Goal: Task Accomplishment & Management: Manage account settings

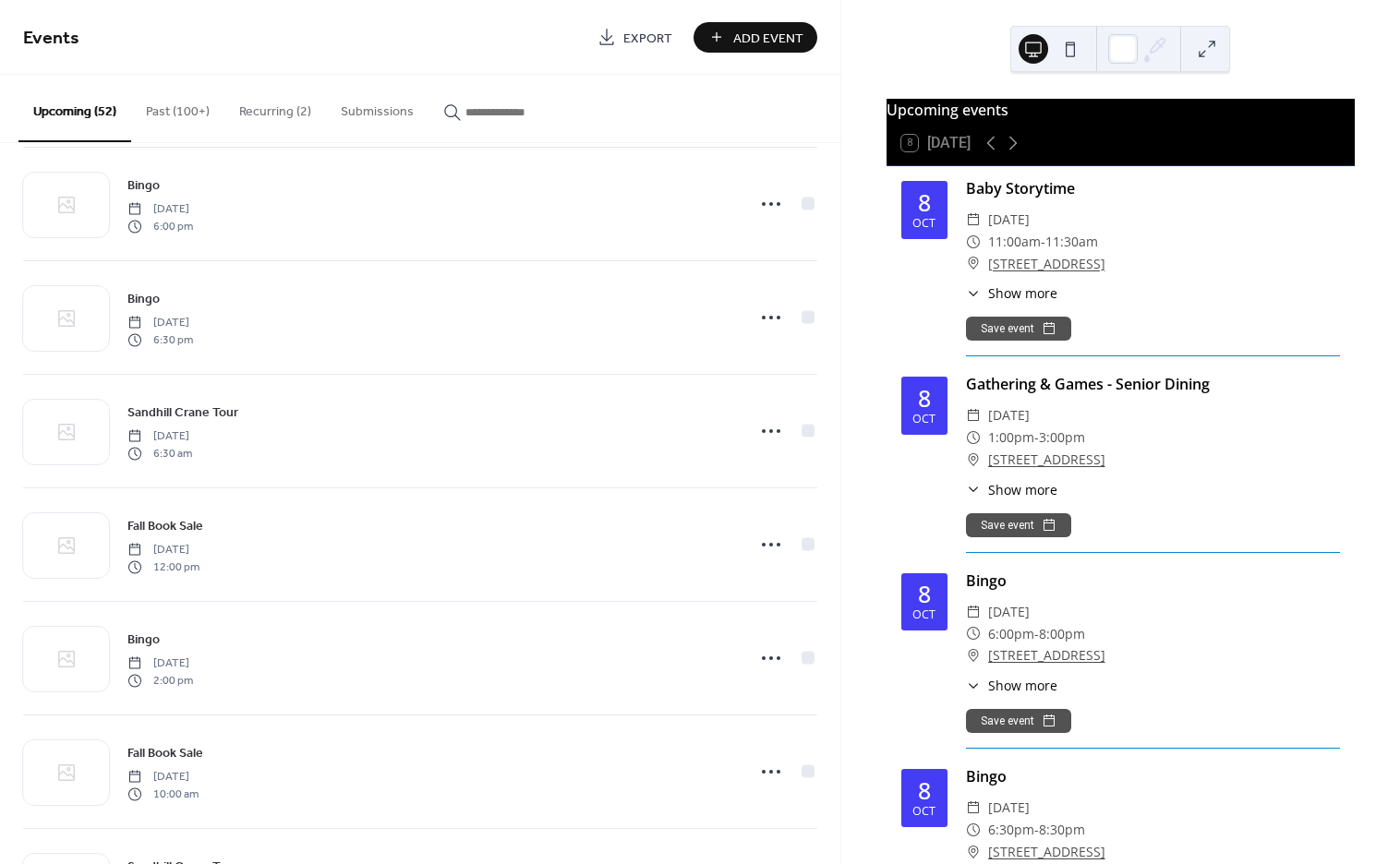
scroll to position [1845, 0]
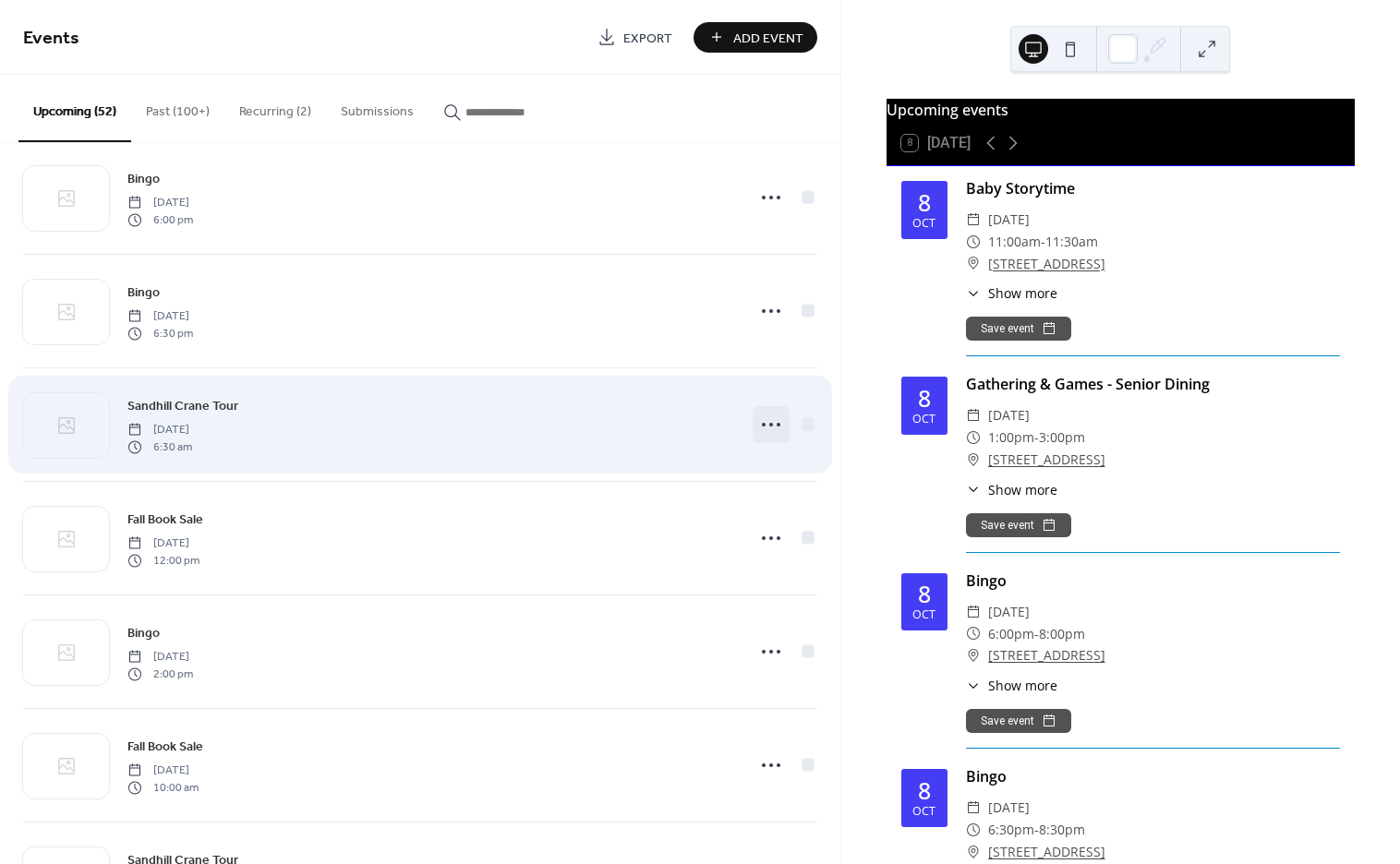
click at [774, 431] on icon at bounding box center [771, 424] width 30 height 30
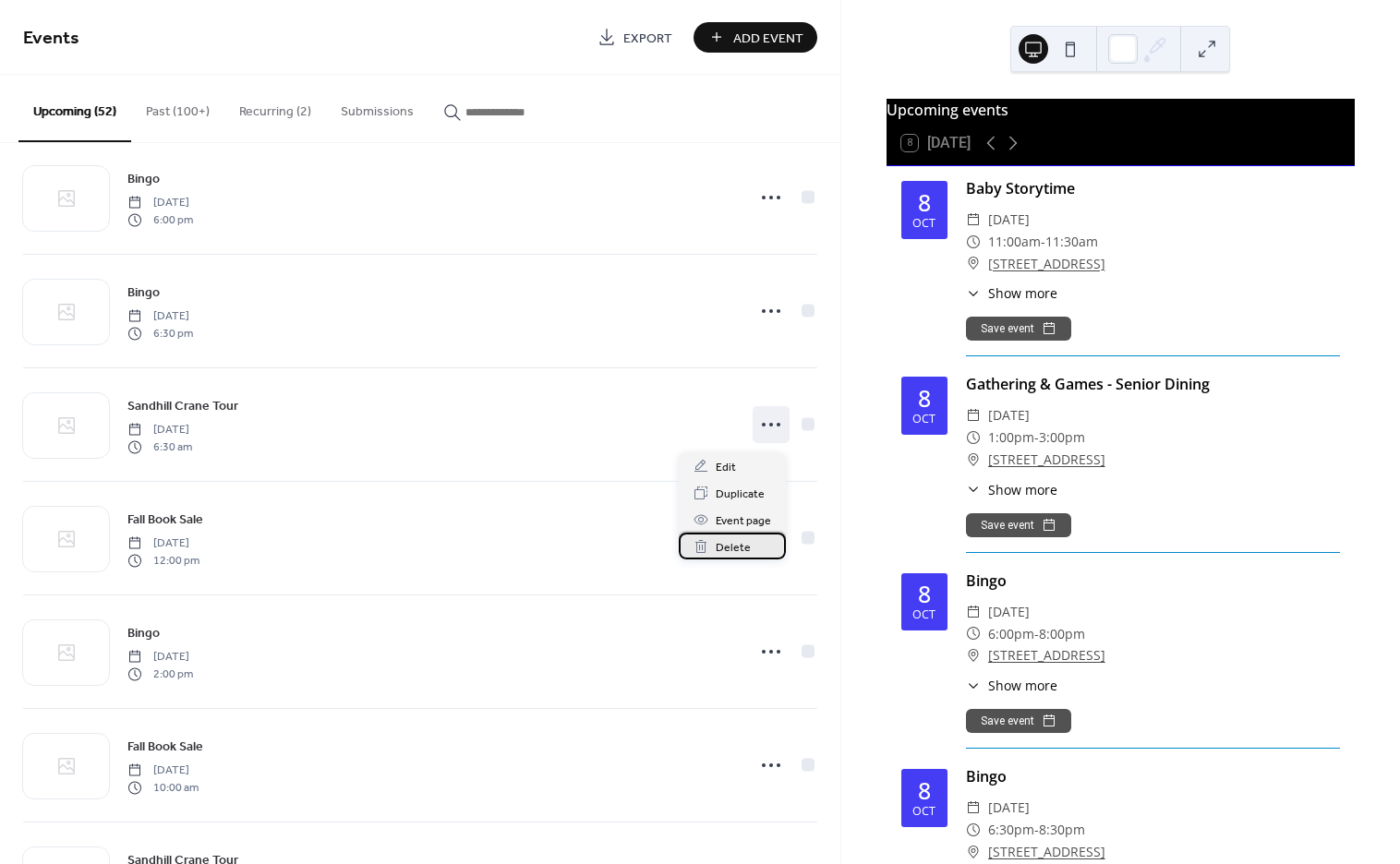
click at [746, 541] on span "Delete" at bounding box center [733, 548] width 36 height 20
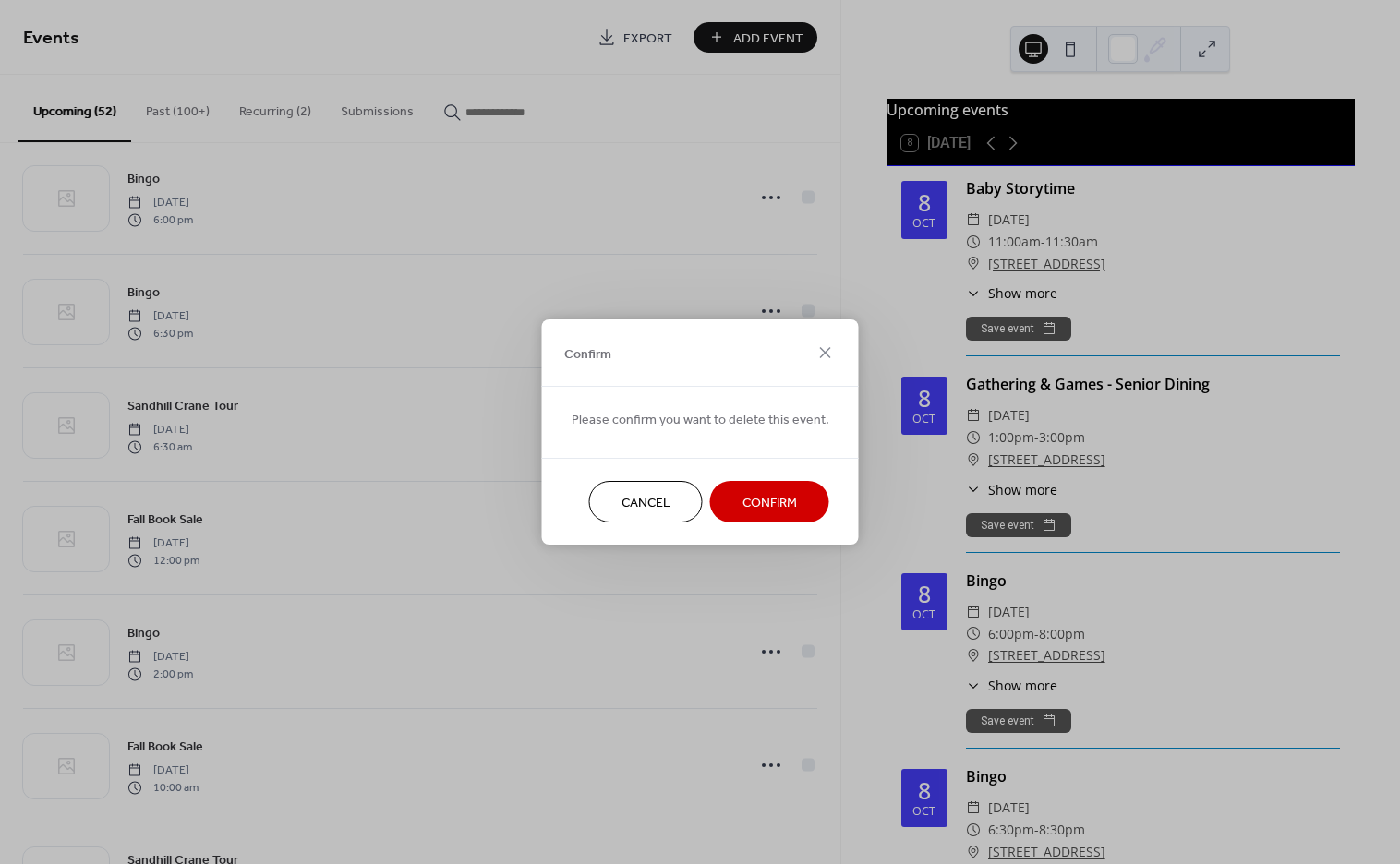
click at [759, 503] on span "Confirm" at bounding box center [769, 504] width 54 height 20
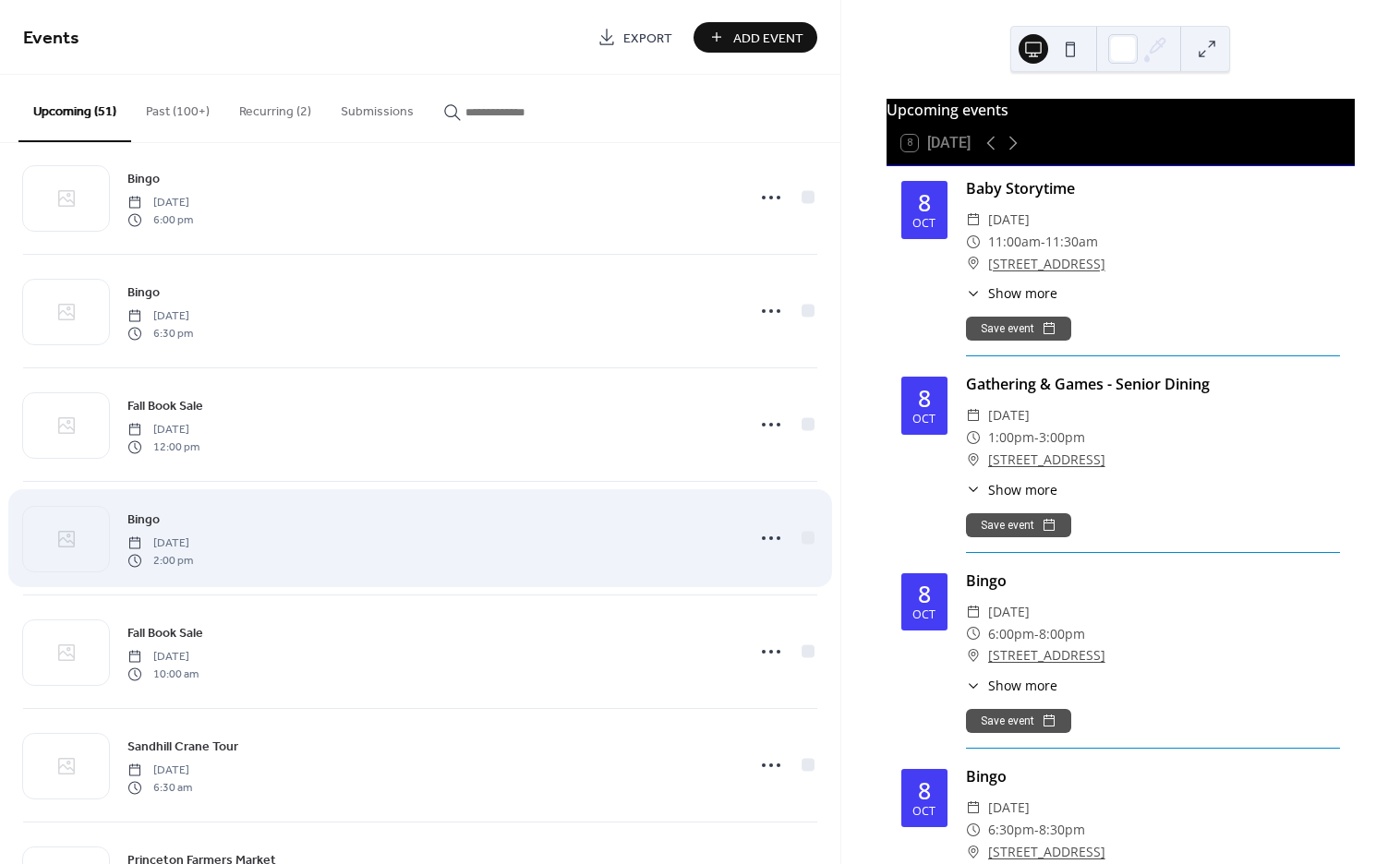
scroll to position [2091, 0]
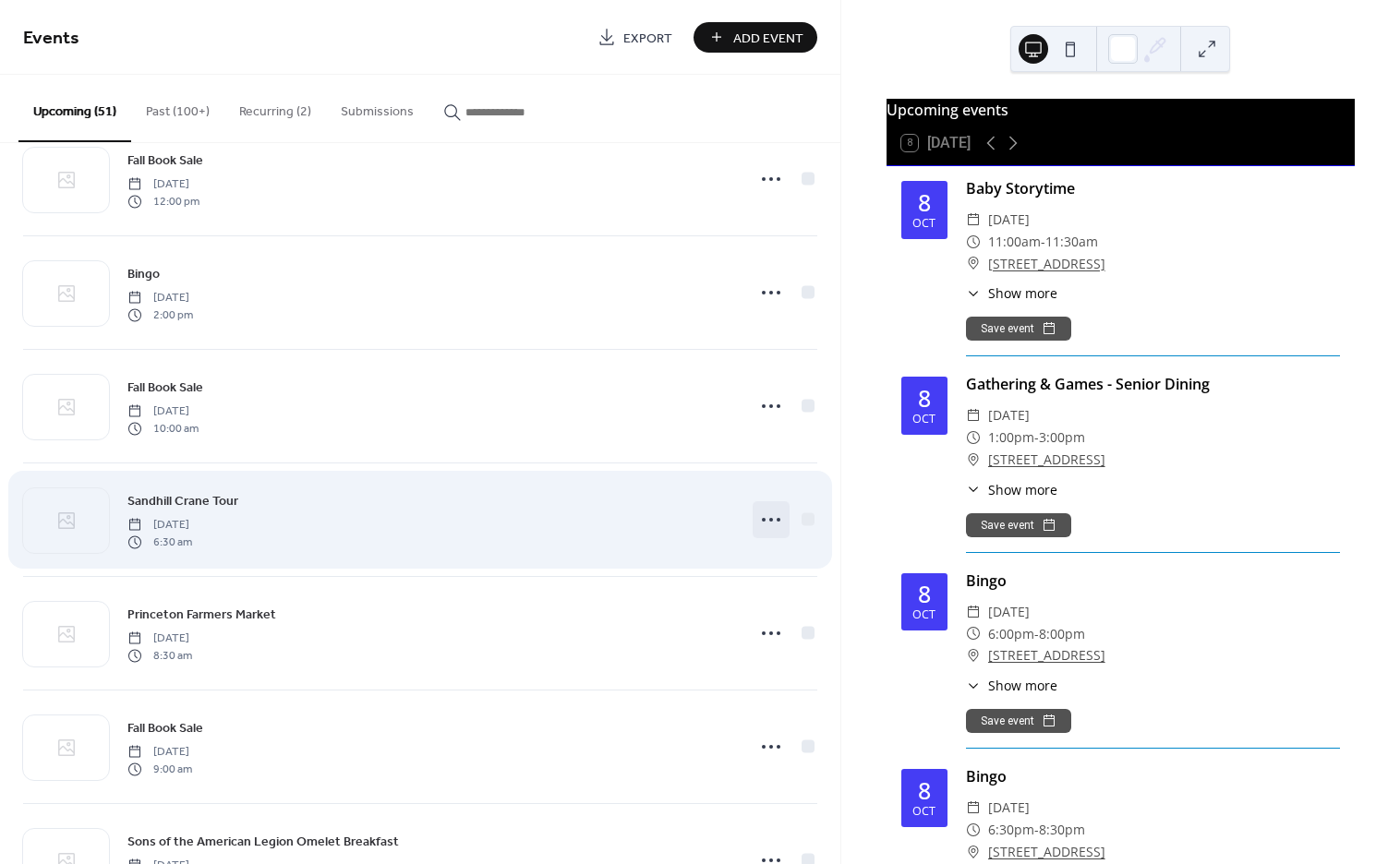
click at [763, 525] on icon at bounding box center [771, 520] width 30 height 30
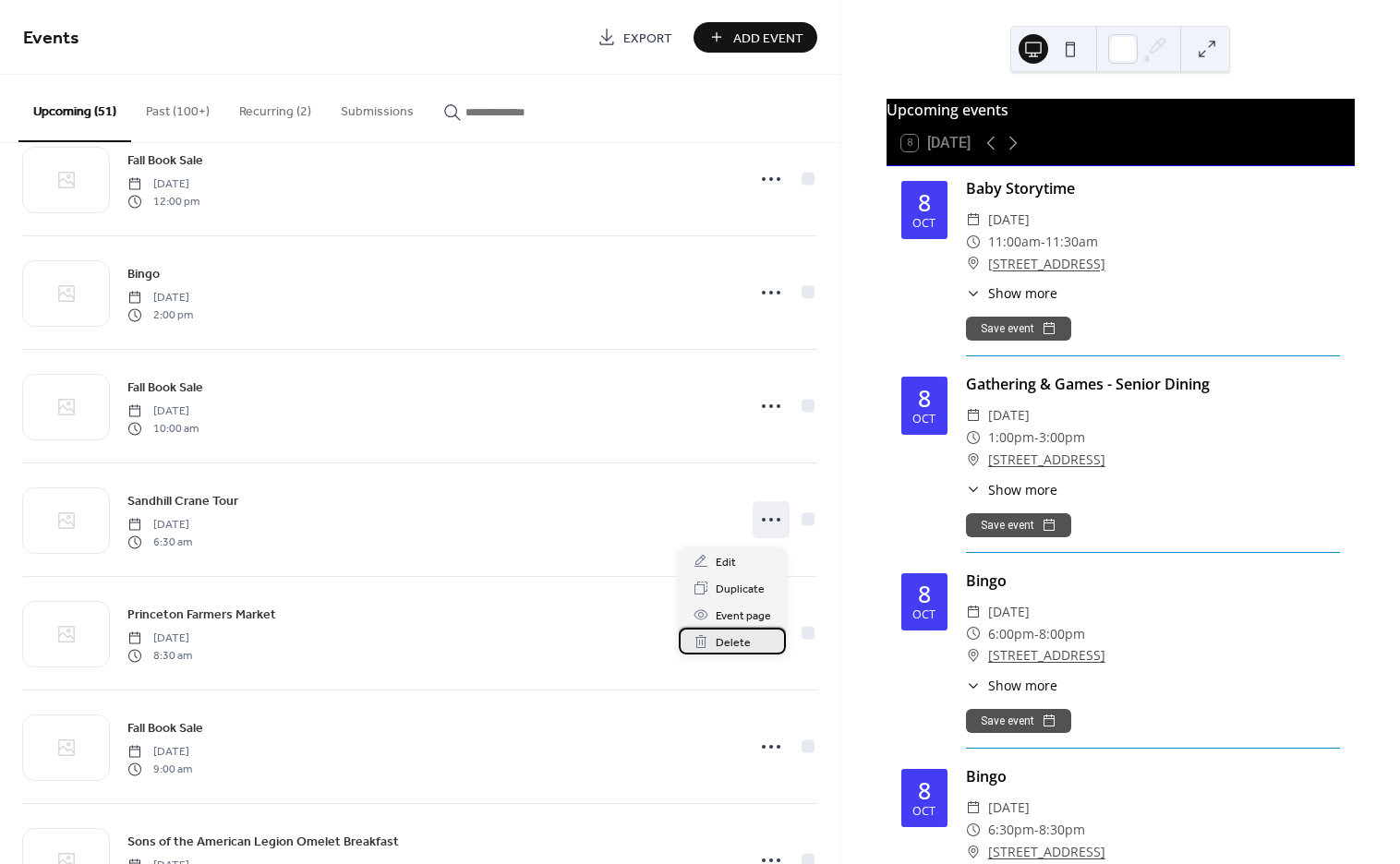
click at [740, 634] on span "Delete" at bounding box center [733, 643] width 36 height 20
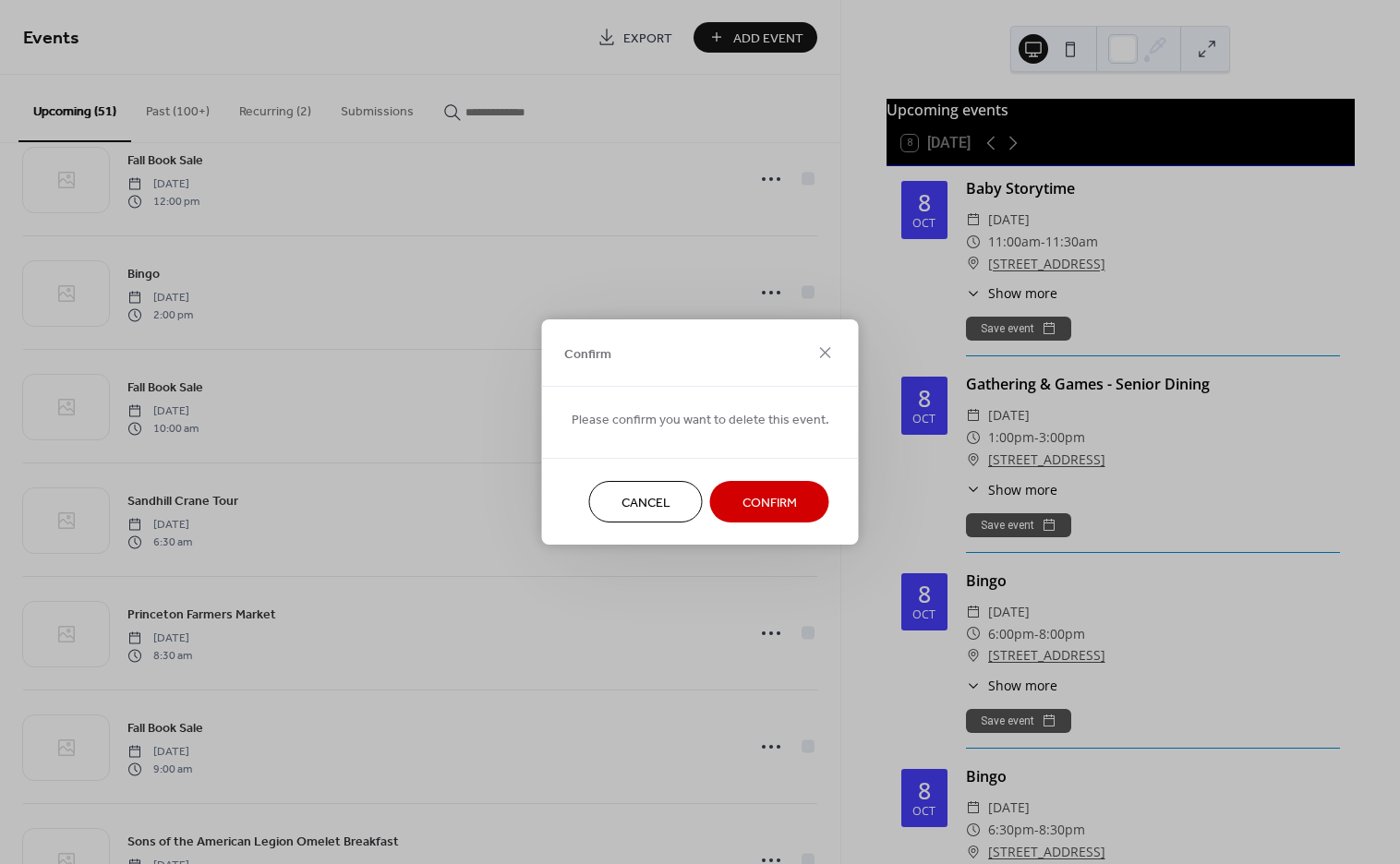
click at [744, 500] on span "Confirm" at bounding box center [769, 504] width 54 height 20
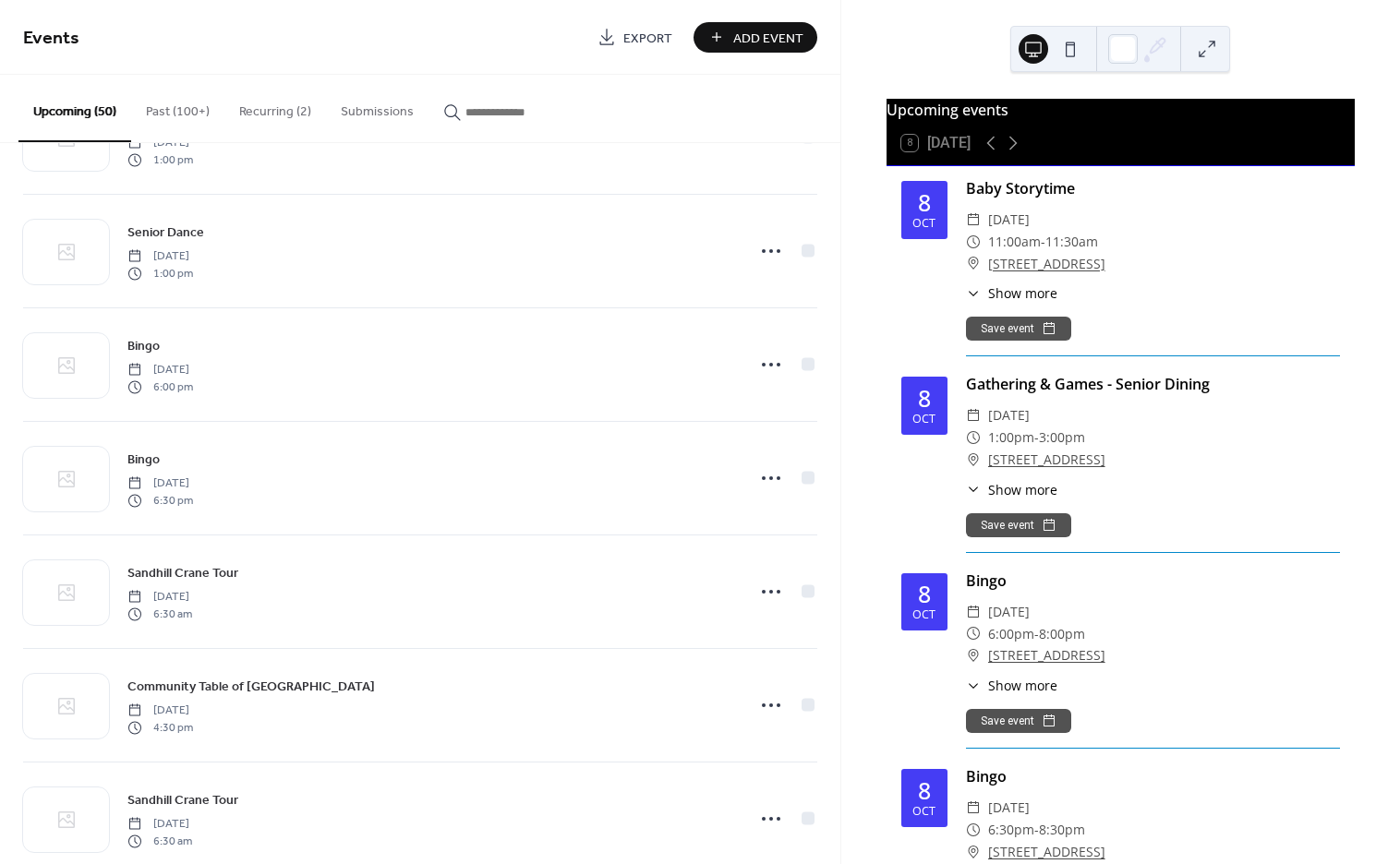
scroll to position [3504, 0]
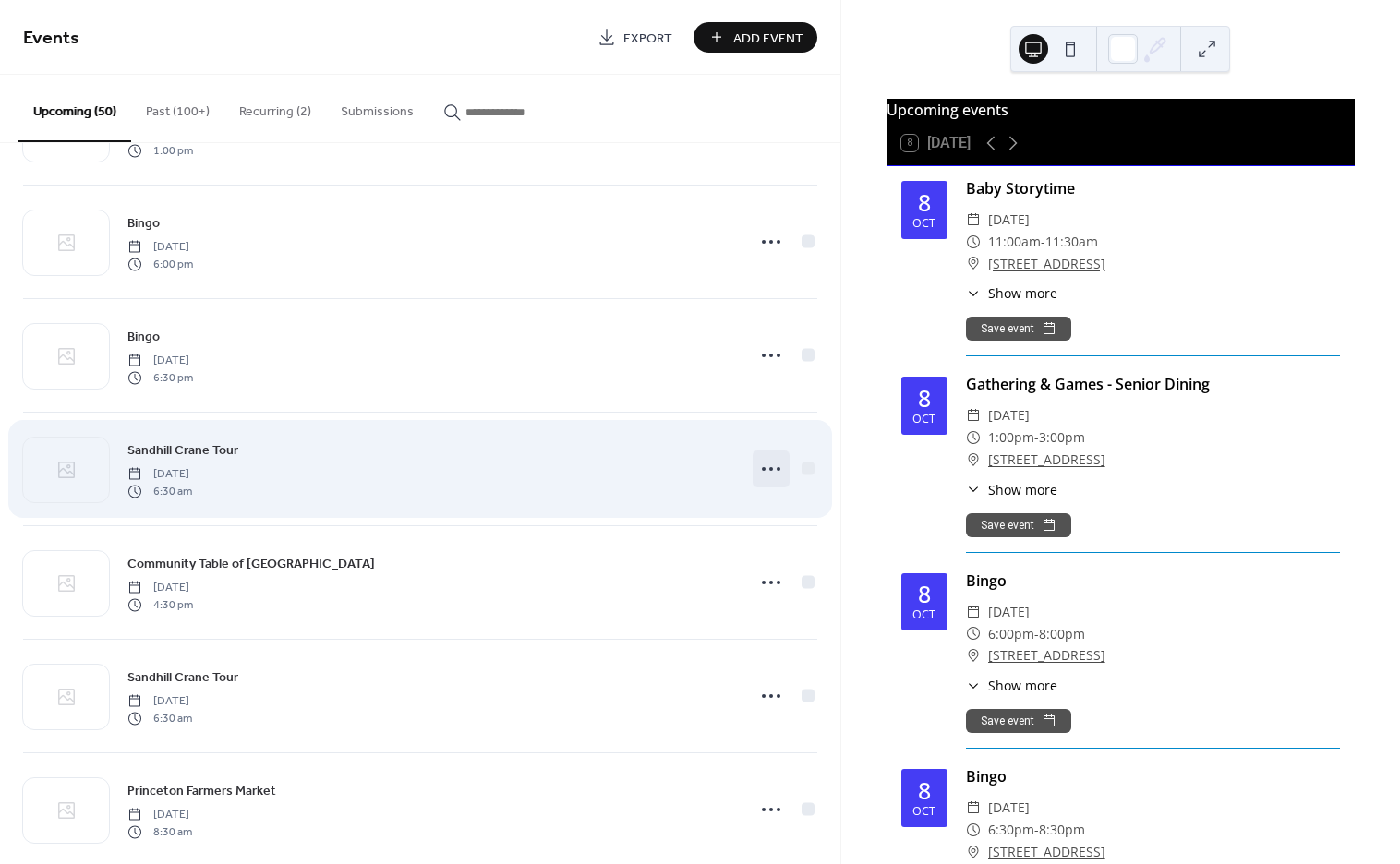
click at [774, 469] on icon at bounding box center [771, 468] width 30 height 30
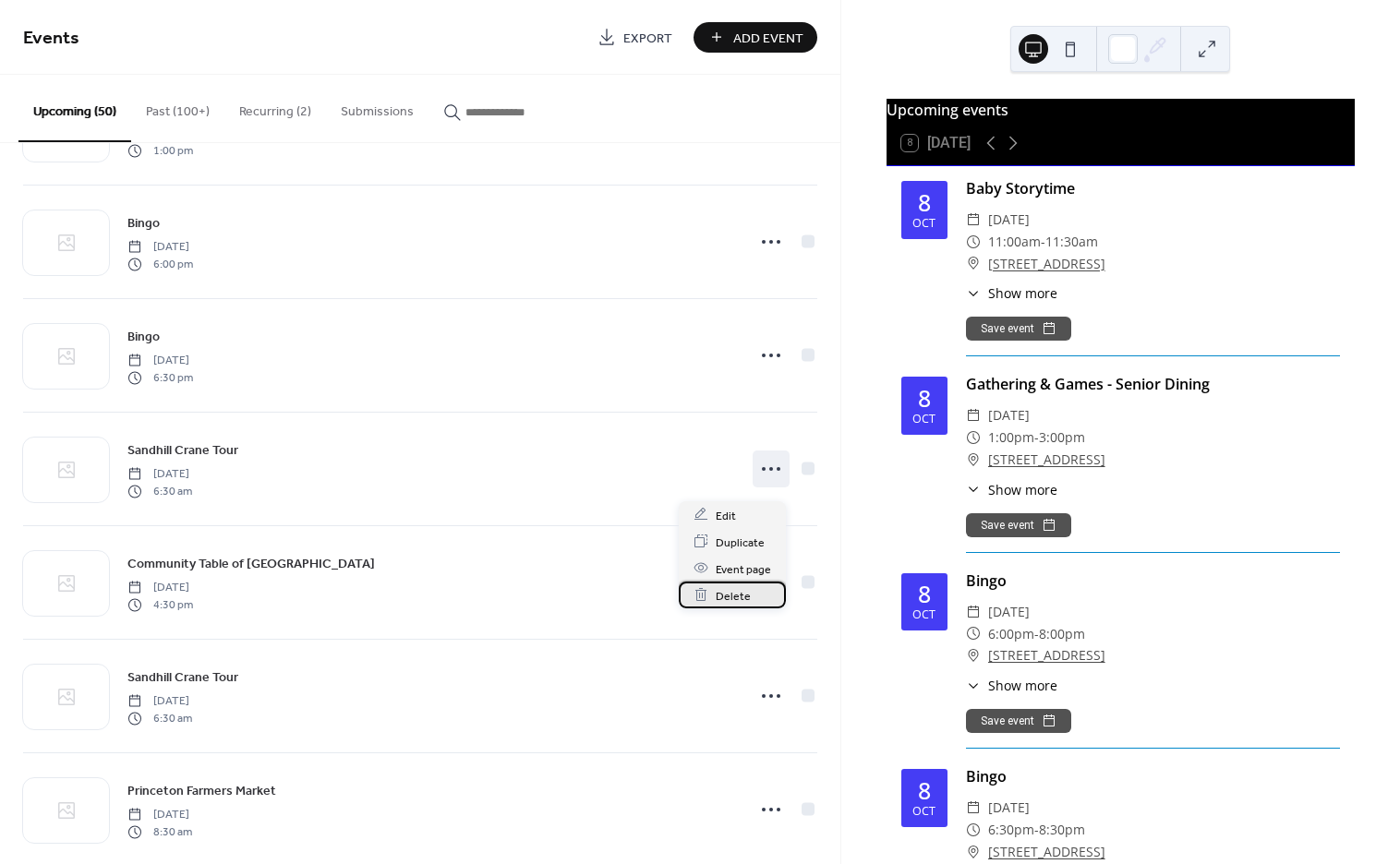
click at [742, 592] on span "Delete" at bounding box center [733, 596] width 36 height 20
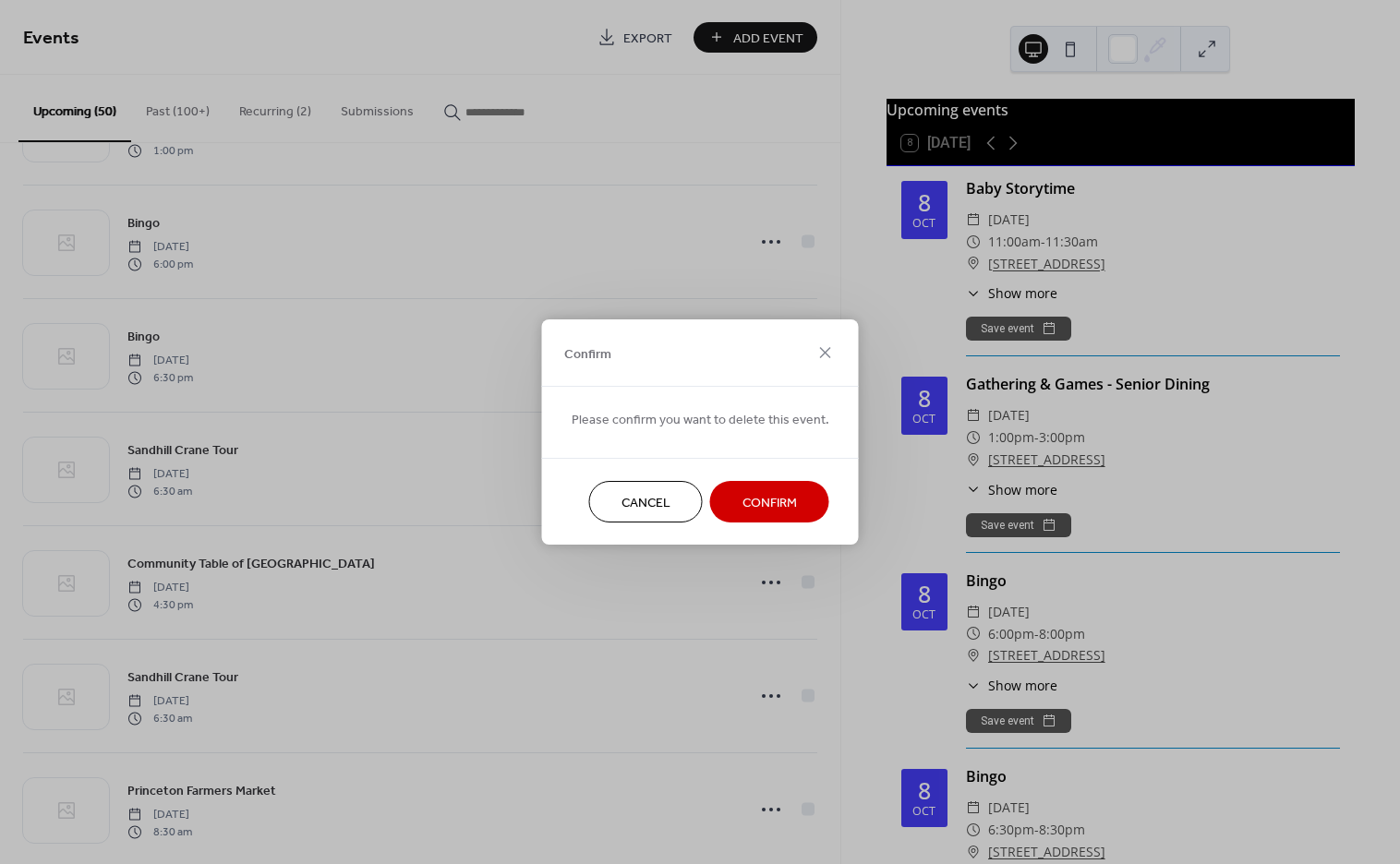
click at [763, 505] on span "Confirm" at bounding box center [769, 504] width 54 height 20
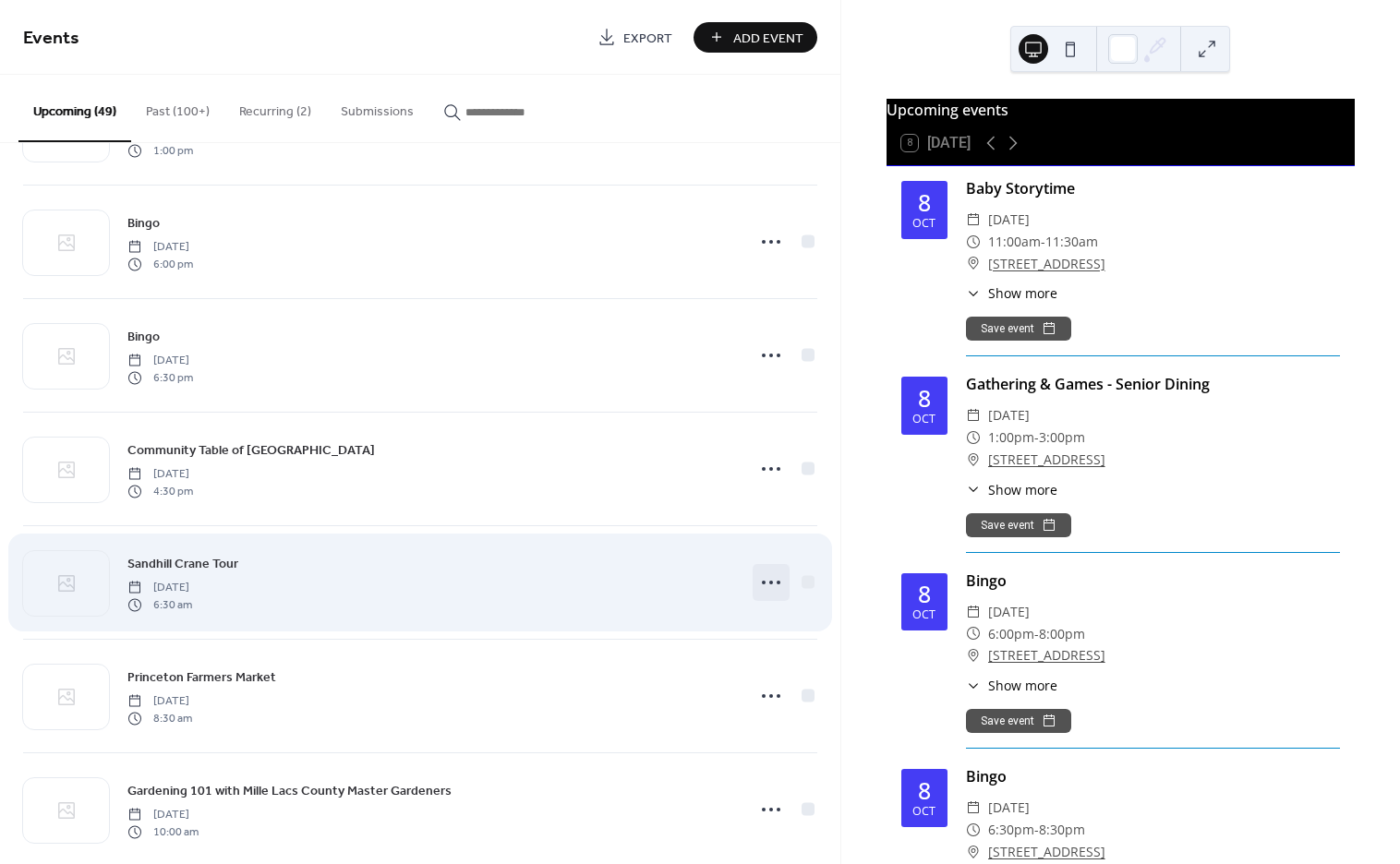
scroll to position [3545, 0]
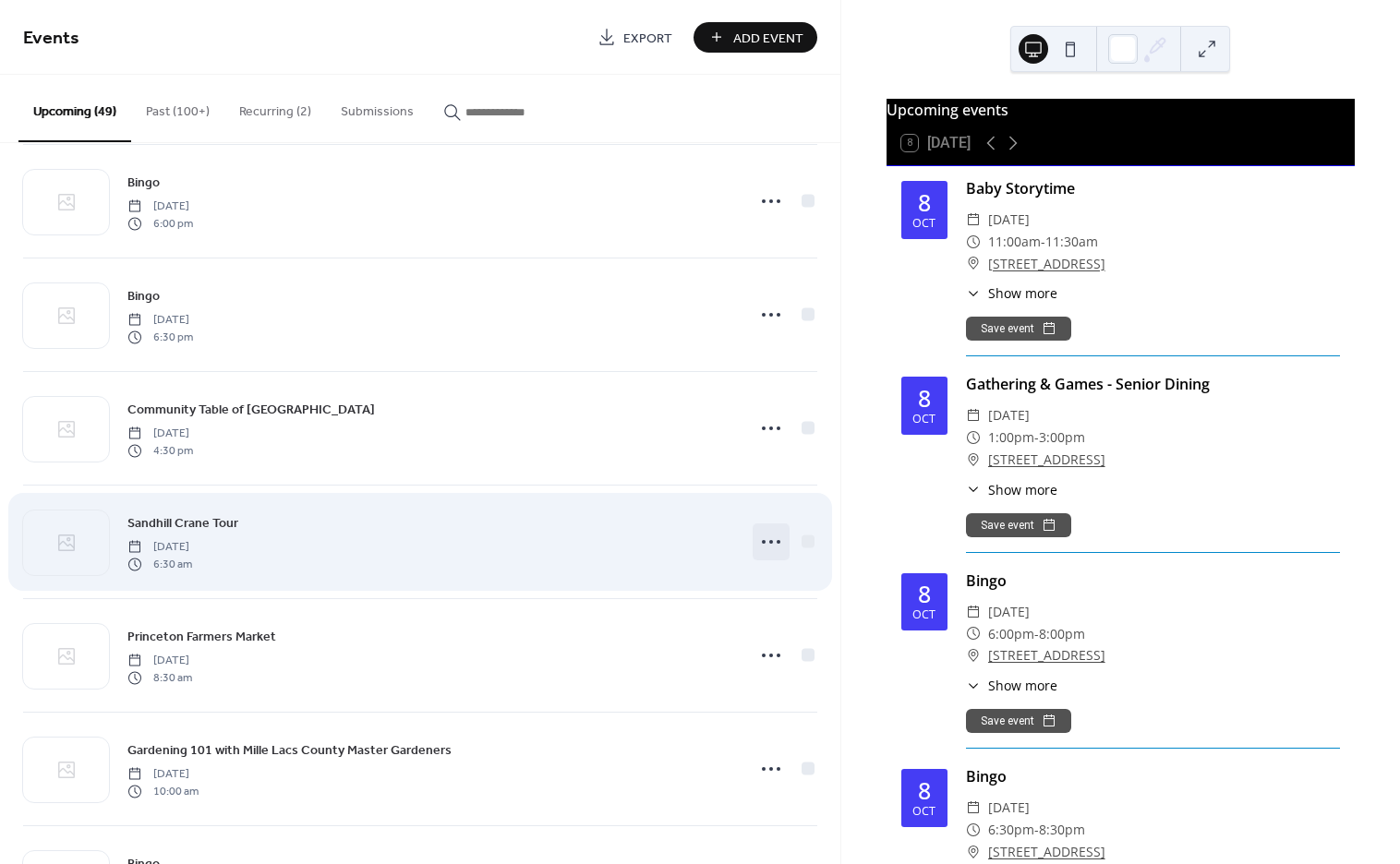
click at [756, 552] on icon at bounding box center [771, 541] width 30 height 30
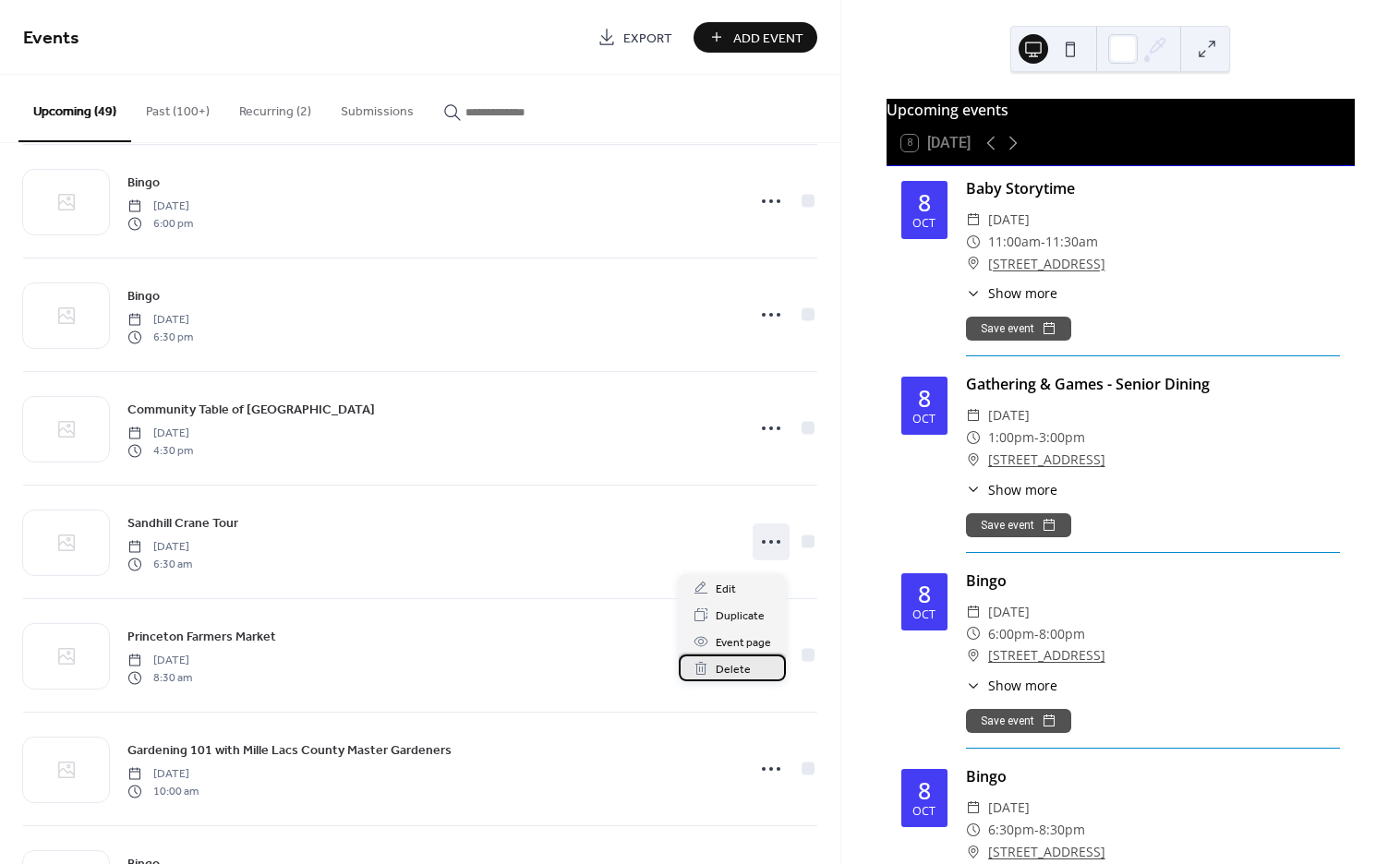
click at [724, 668] on span "Delete" at bounding box center [733, 670] width 36 height 20
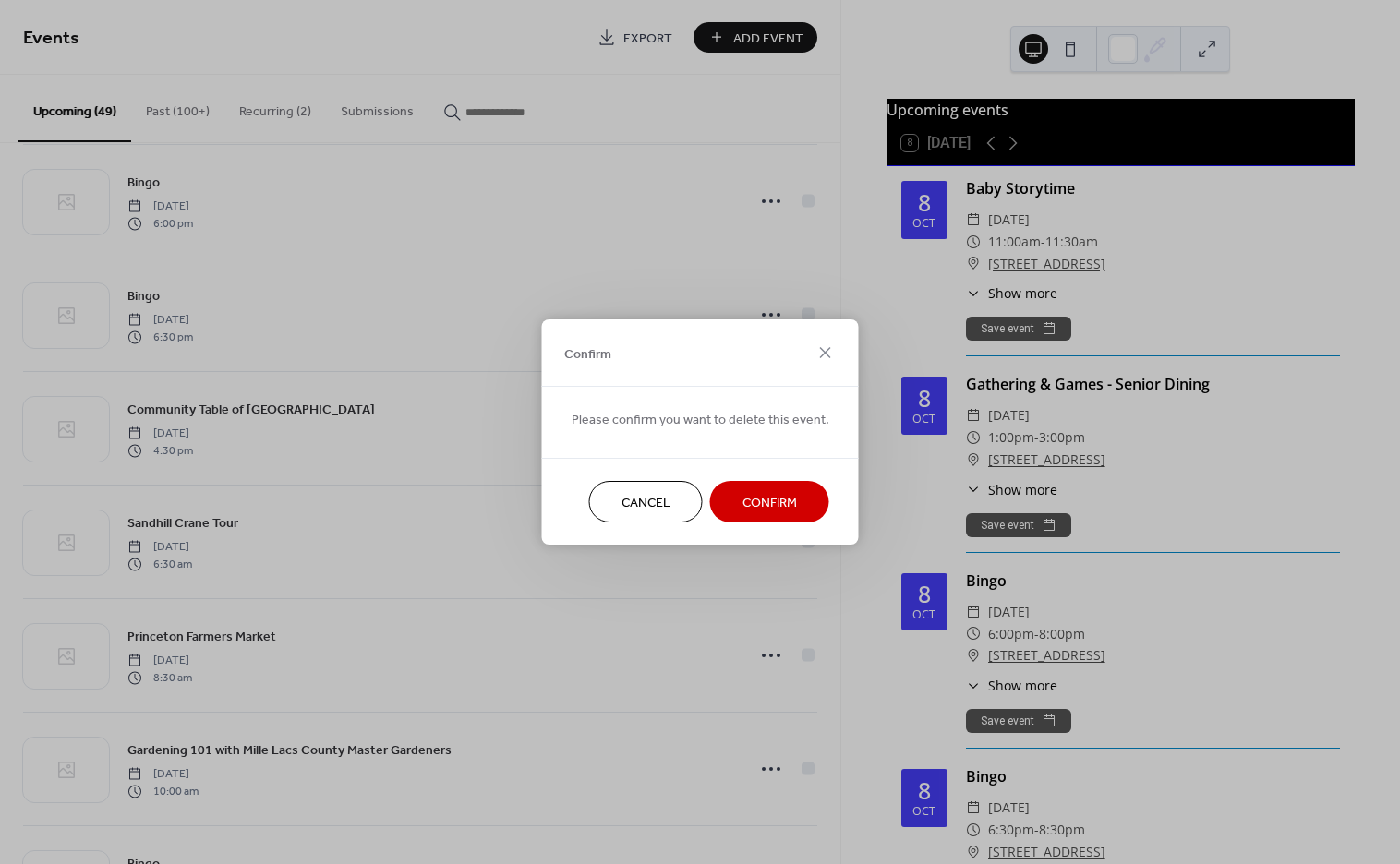
click at [764, 499] on span "Confirm" at bounding box center [769, 504] width 54 height 20
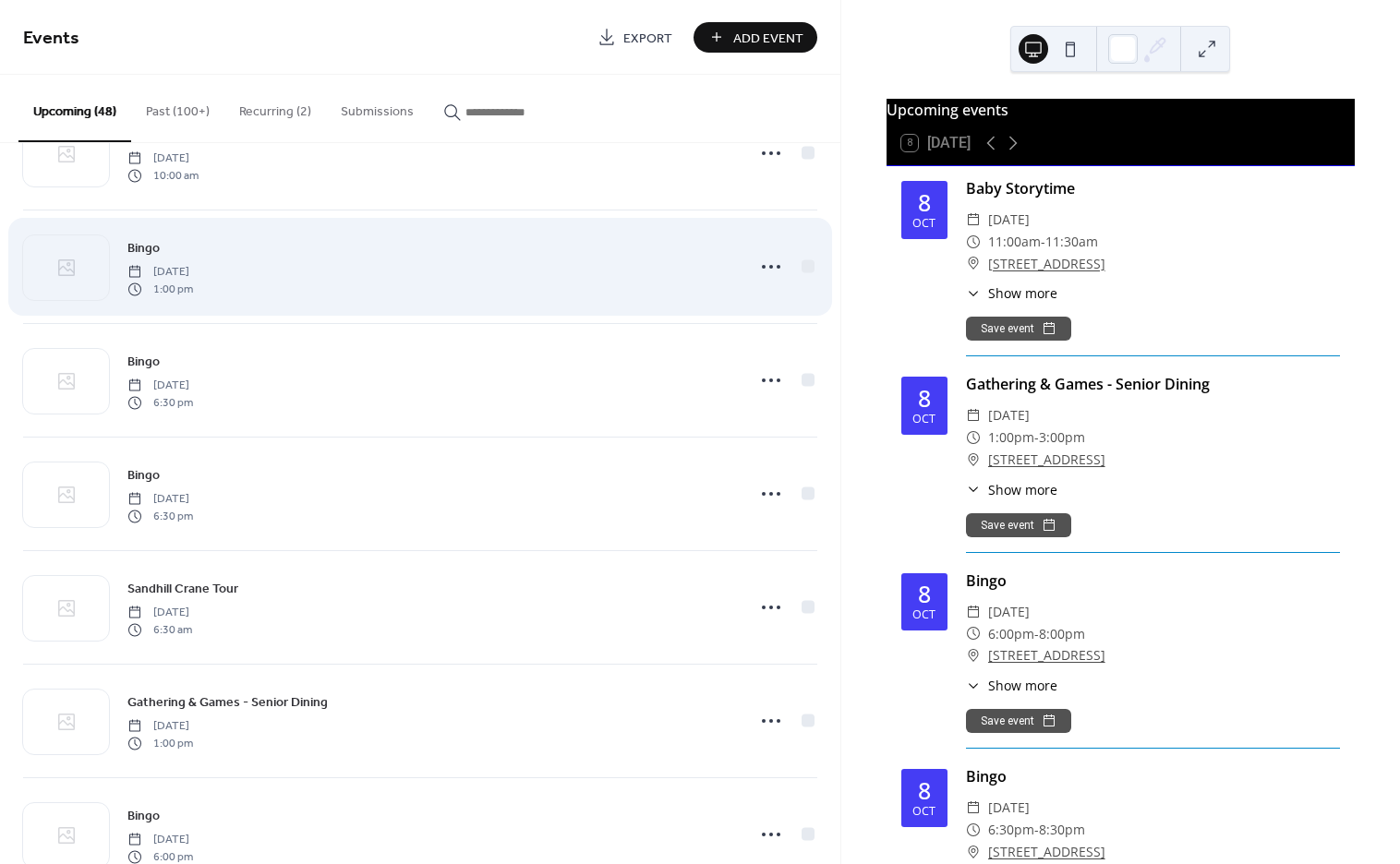
scroll to position [4160, 0]
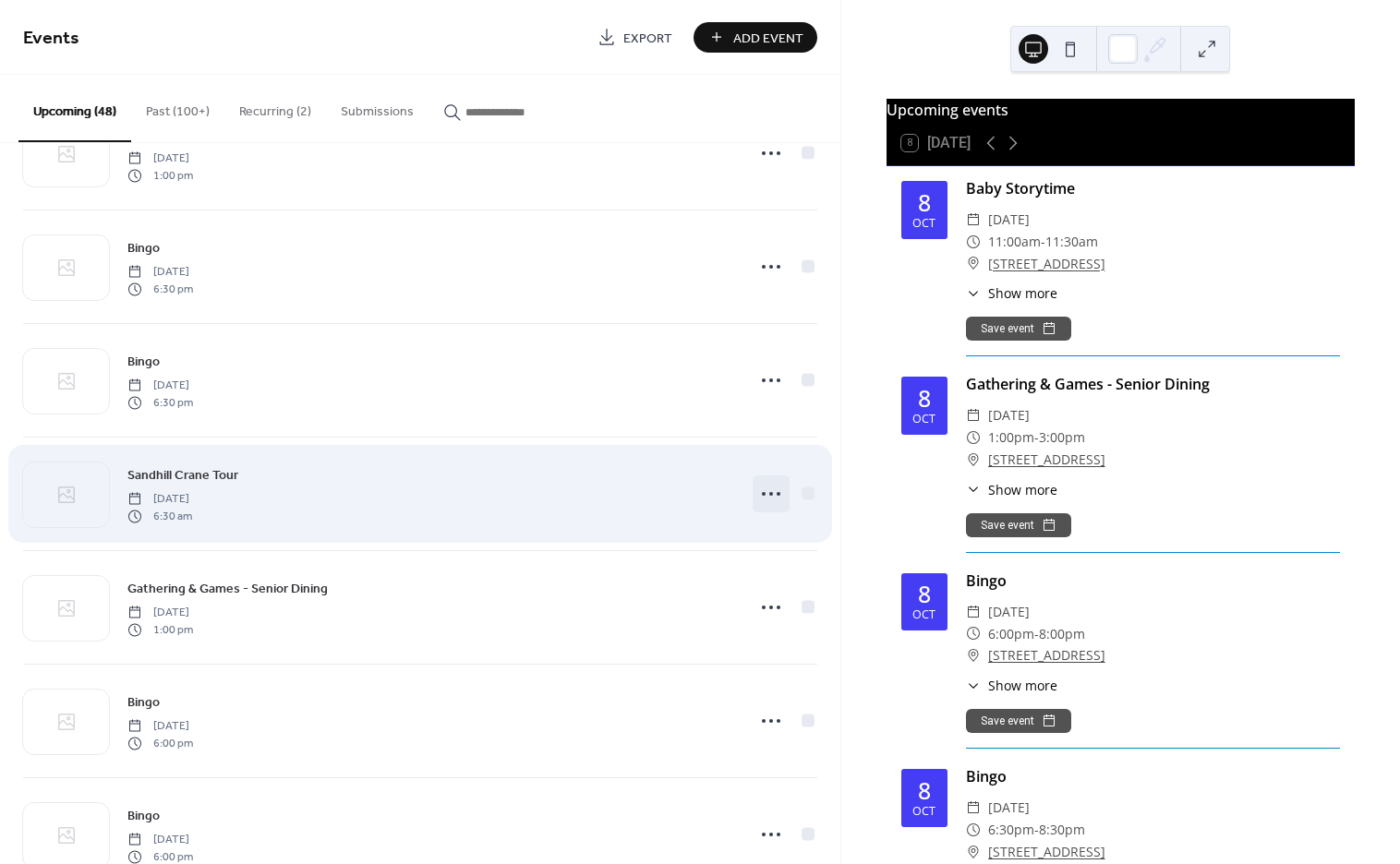
click at [756, 506] on icon at bounding box center [771, 494] width 30 height 30
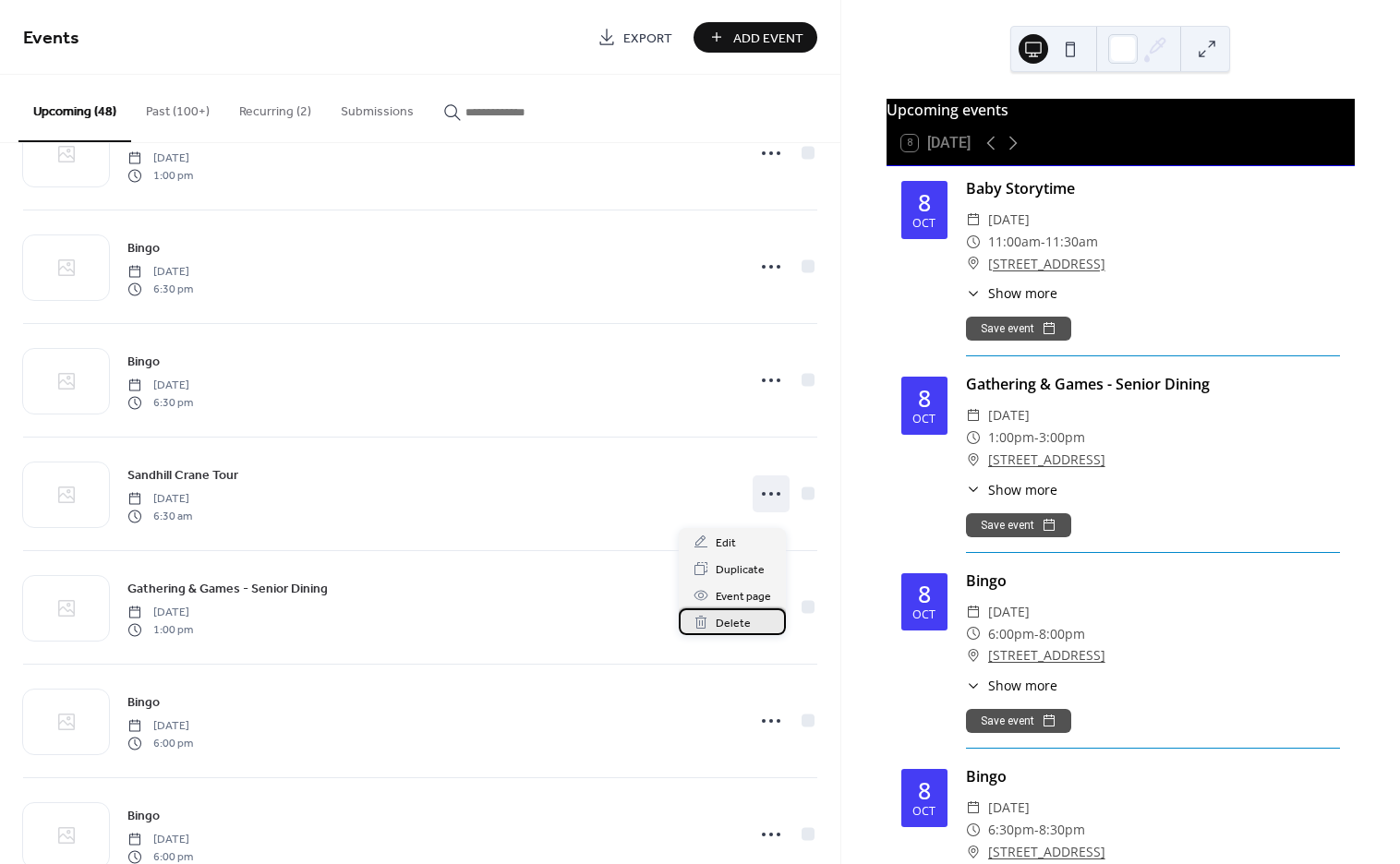
click at [735, 630] on span "Delete" at bounding box center [733, 623] width 36 height 20
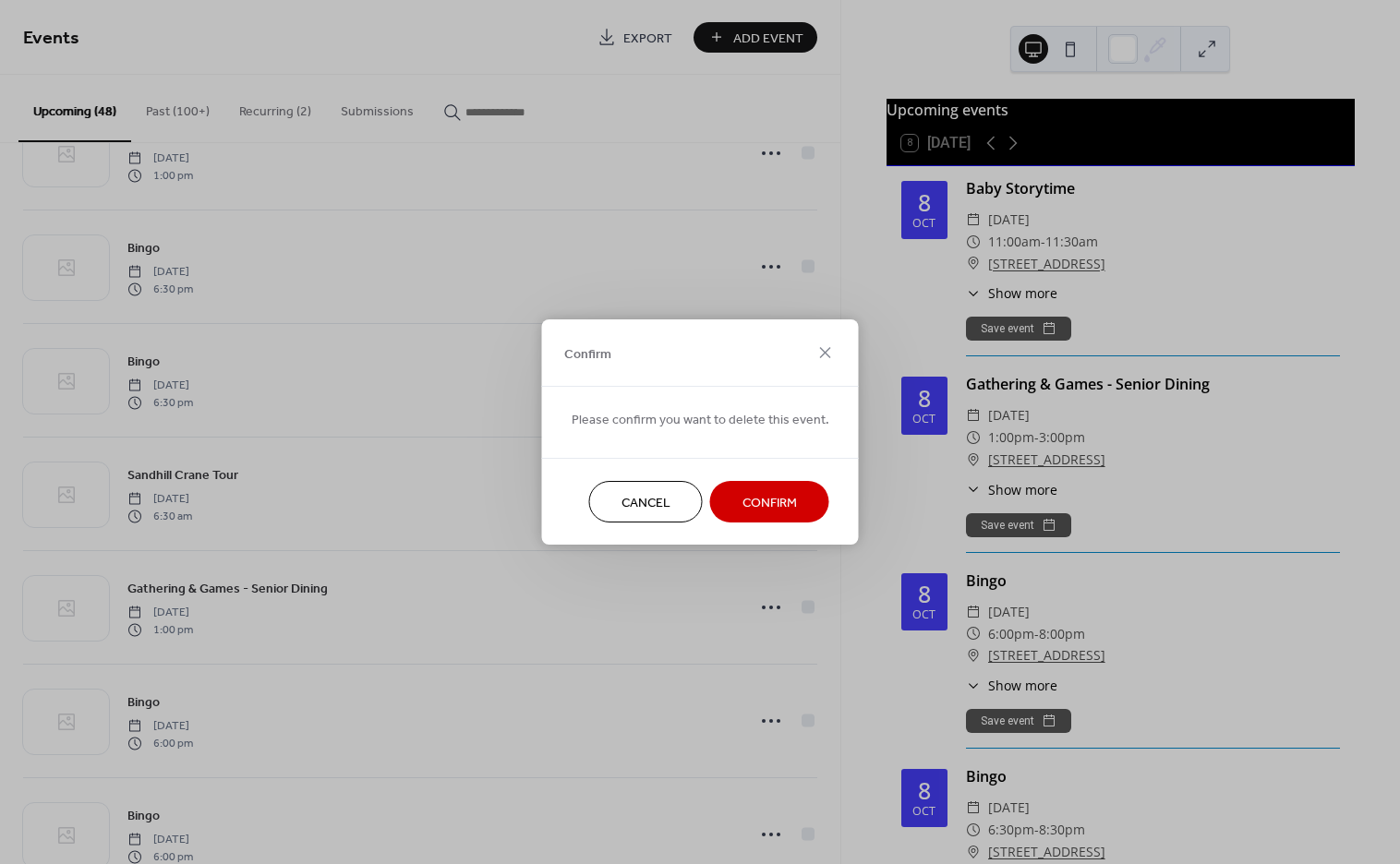
click at [764, 504] on span "Confirm" at bounding box center [769, 504] width 54 height 20
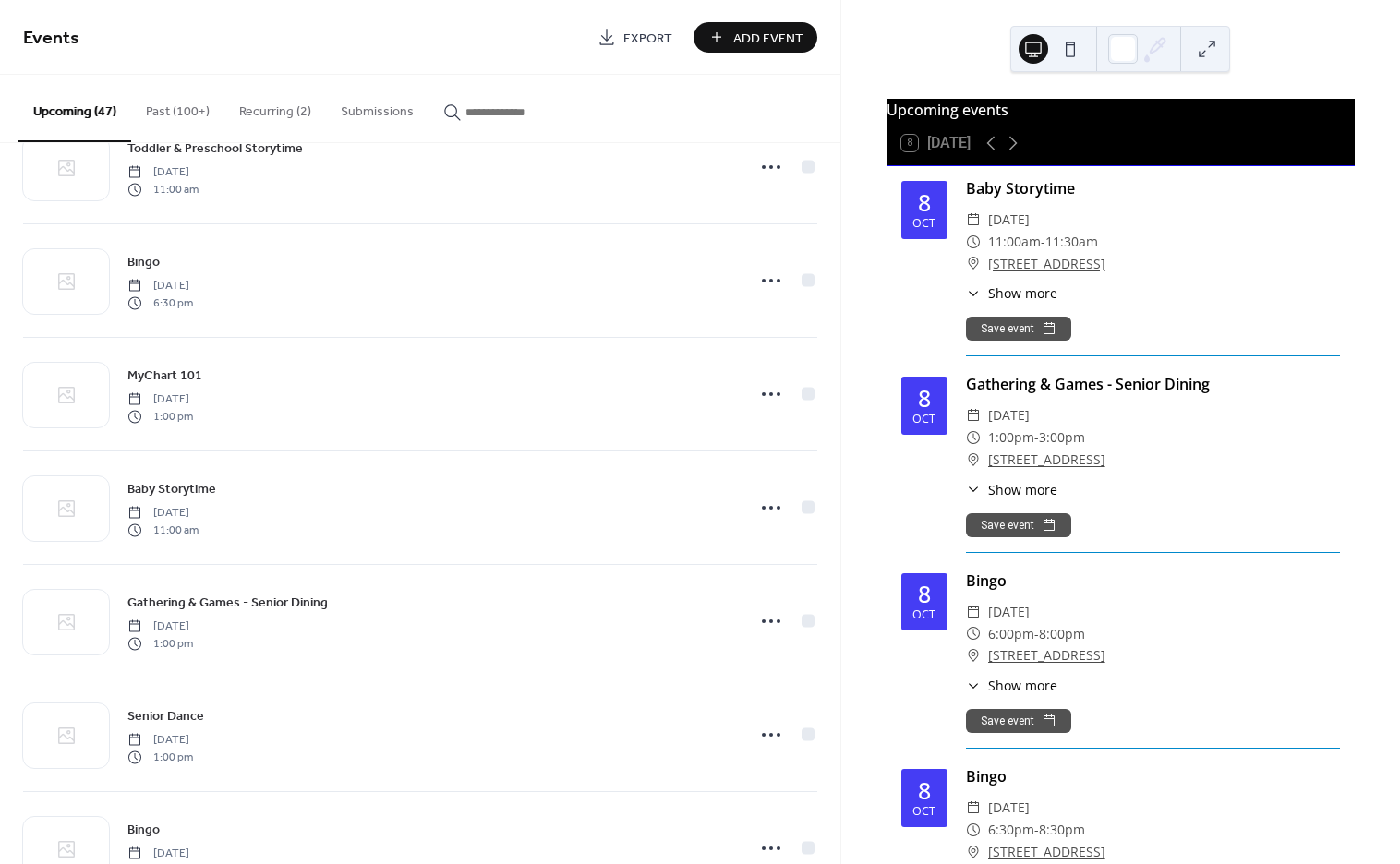
scroll to position [2741, 0]
